Goal: Navigation & Orientation: Find specific page/section

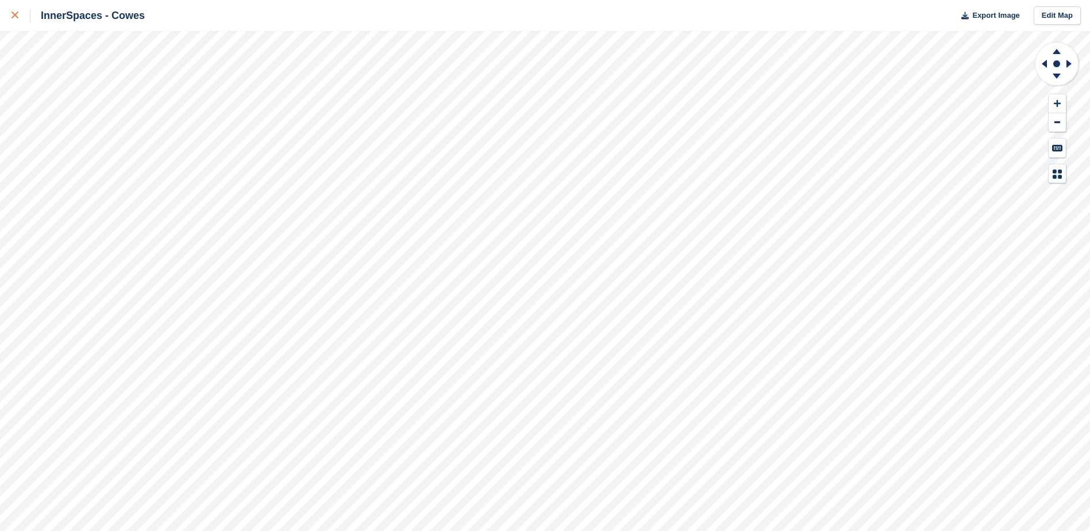
click at [17, 19] on div at bounding box center [20, 16] width 19 height 14
